Goal: Navigation & Orientation: Understand site structure

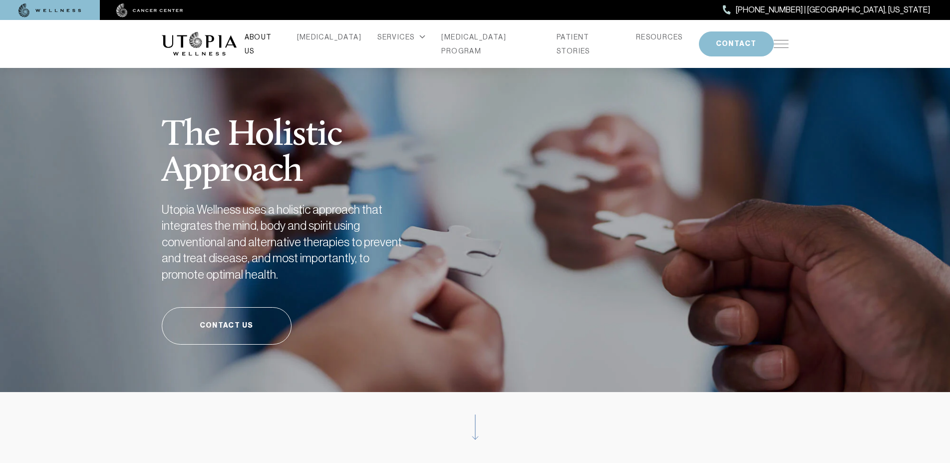
click at [281, 42] on link "ABOUT US" at bounding box center [263, 44] width 36 height 28
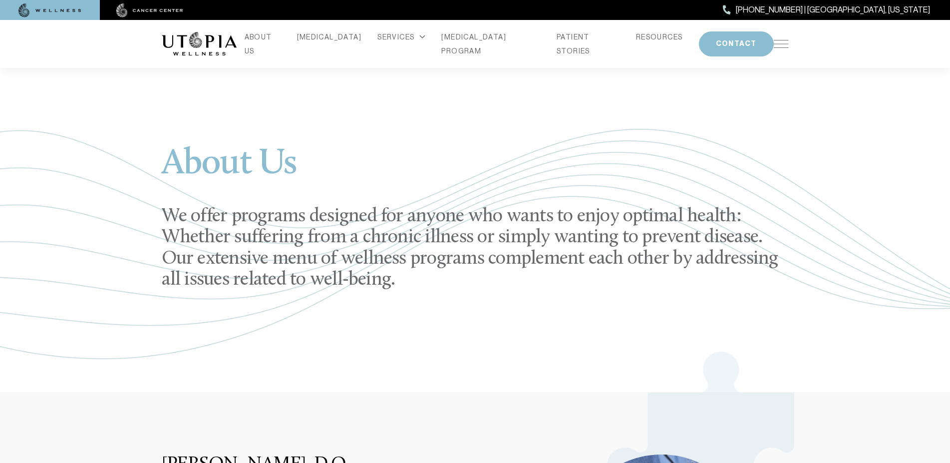
click at [60, 9] on img at bounding box center [49, 10] width 63 height 14
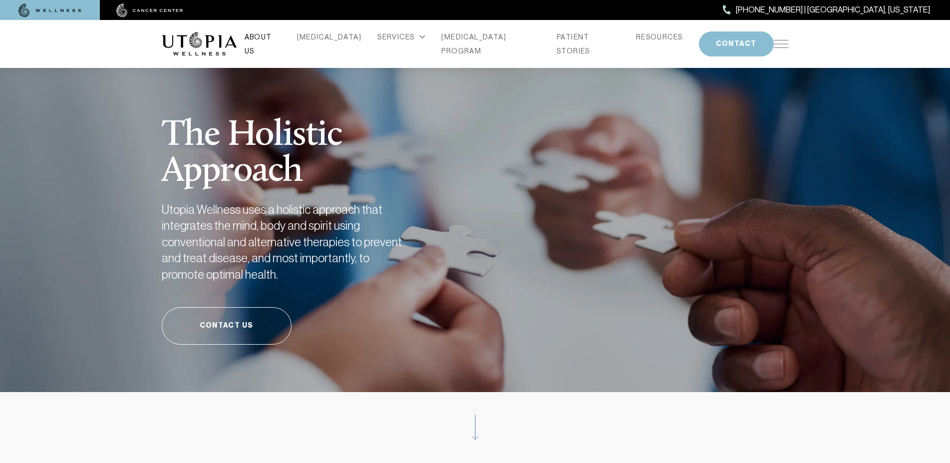
click at [281, 42] on link "ABOUT US" at bounding box center [263, 44] width 36 height 28
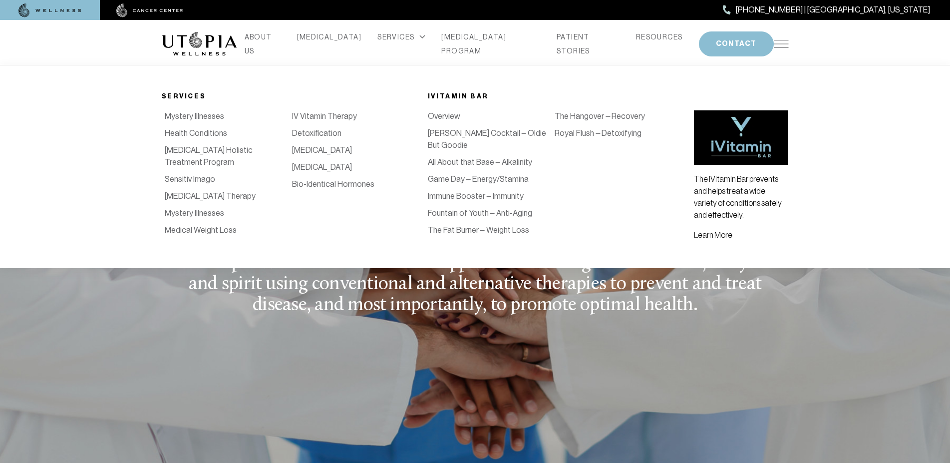
scroll to position [0, 127]
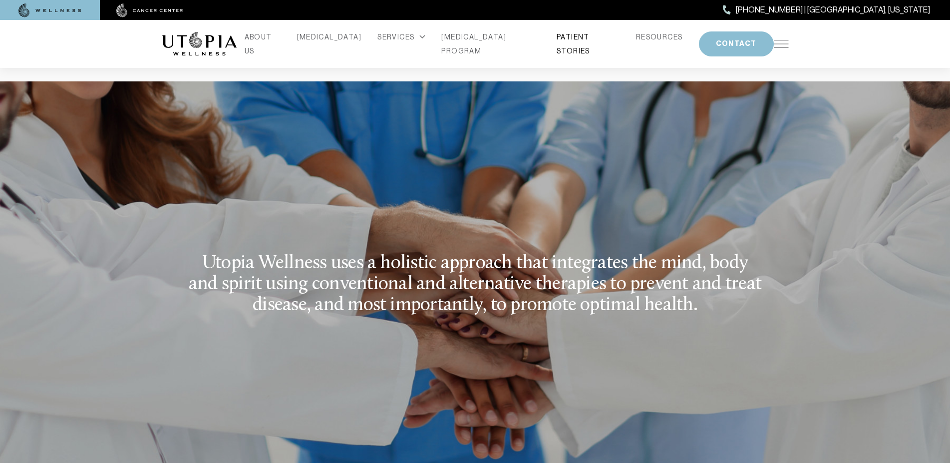
click at [558, 42] on link "PATIENT STORIES" at bounding box center [587, 44] width 63 height 28
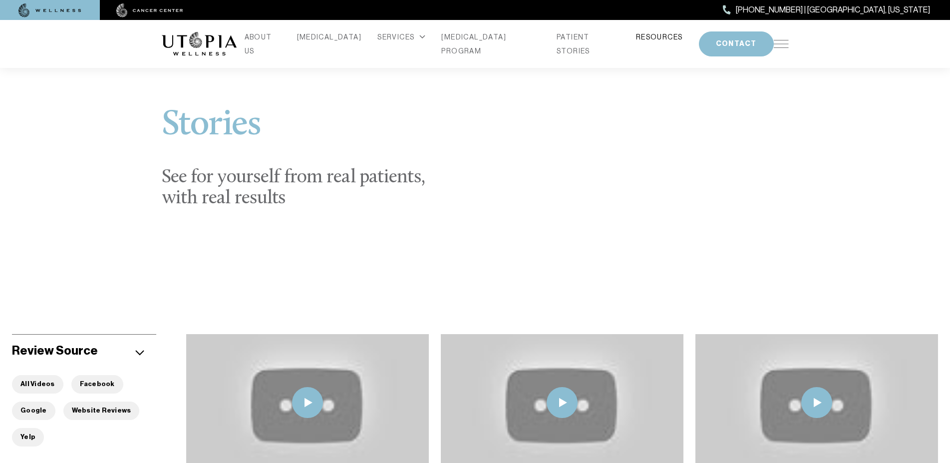
click at [636, 39] on link "RESOURCES" at bounding box center [659, 37] width 47 height 14
